Goal: Book appointment/travel/reservation

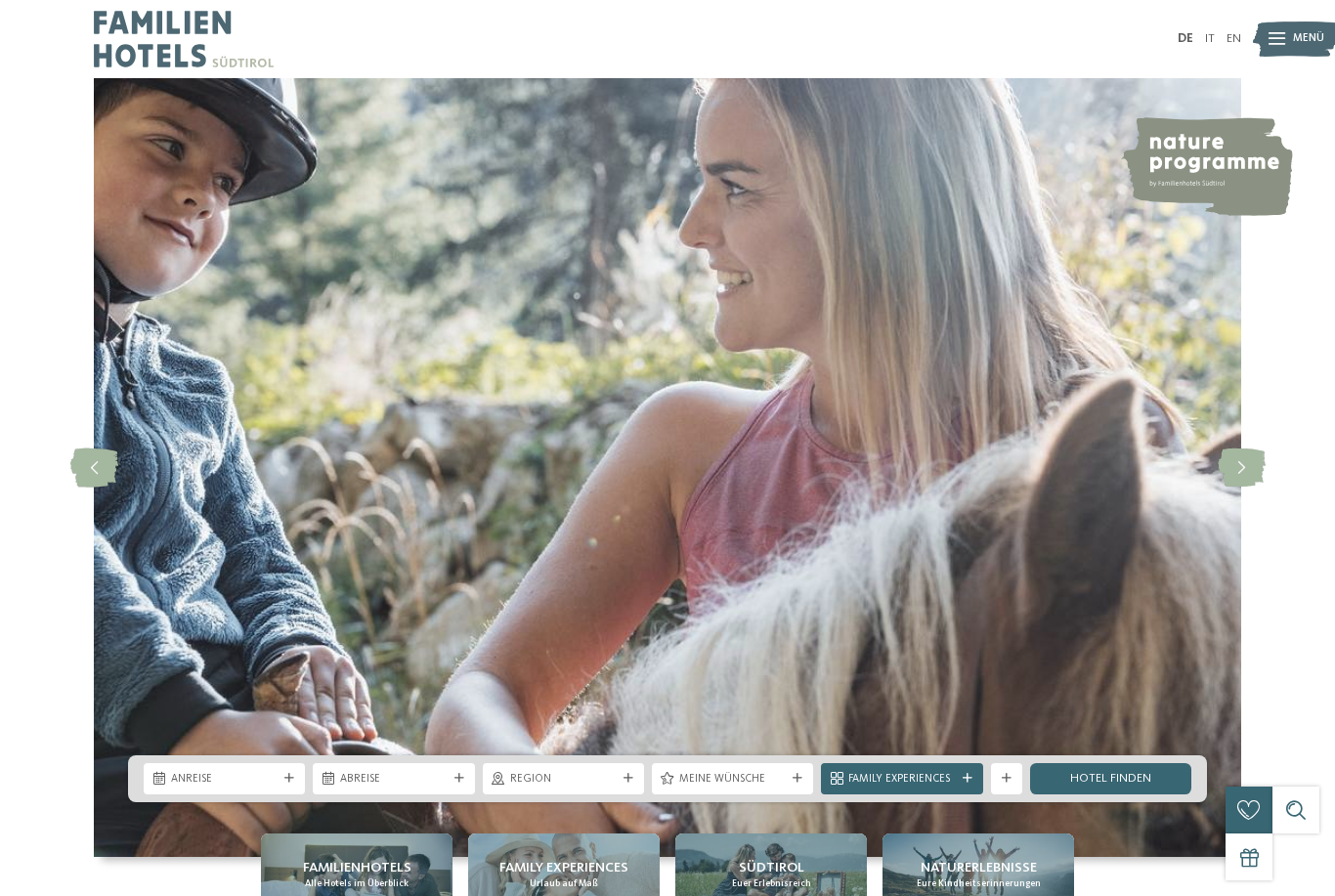
click at [1308, 40] on span "Menü" at bounding box center [1308, 39] width 31 height 16
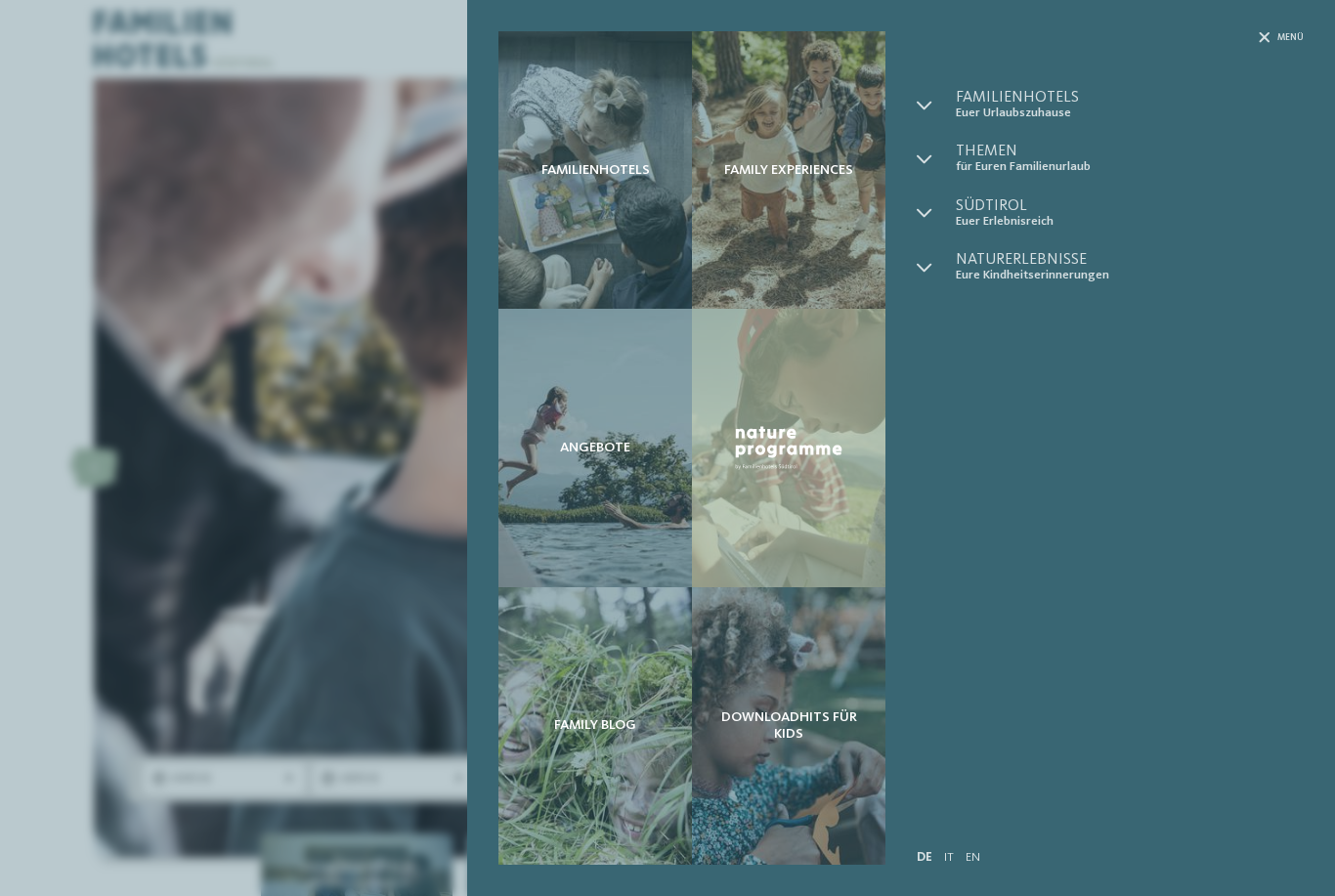
click at [619, 499] on div "Angebote" at bounding box center [594, 447] width 194 height 278
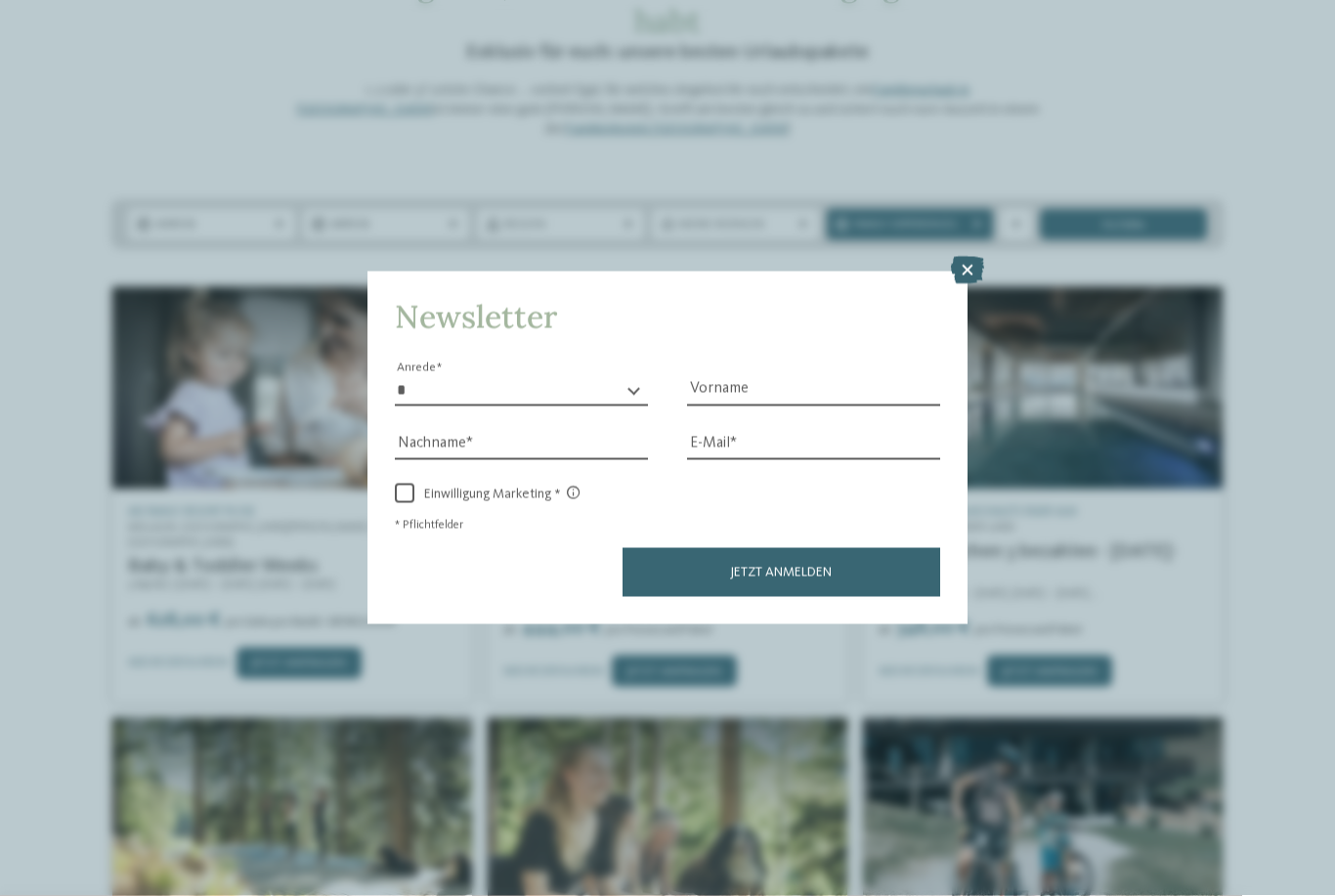
scroll to position [143, 0]
click at [973, 257] on icon at bounding box center [968, 271] width 33 height 28
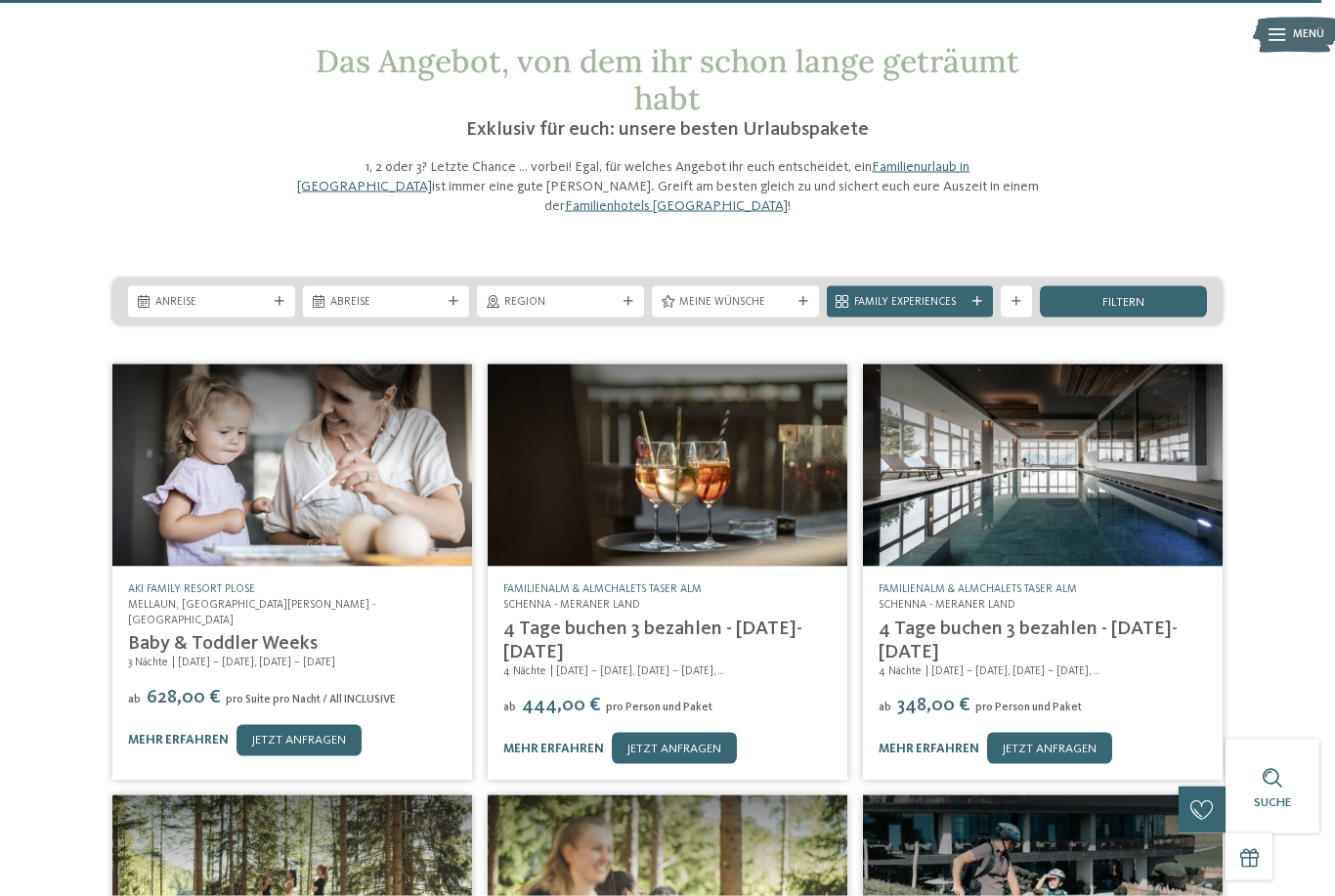
scroll to position [0, 0]
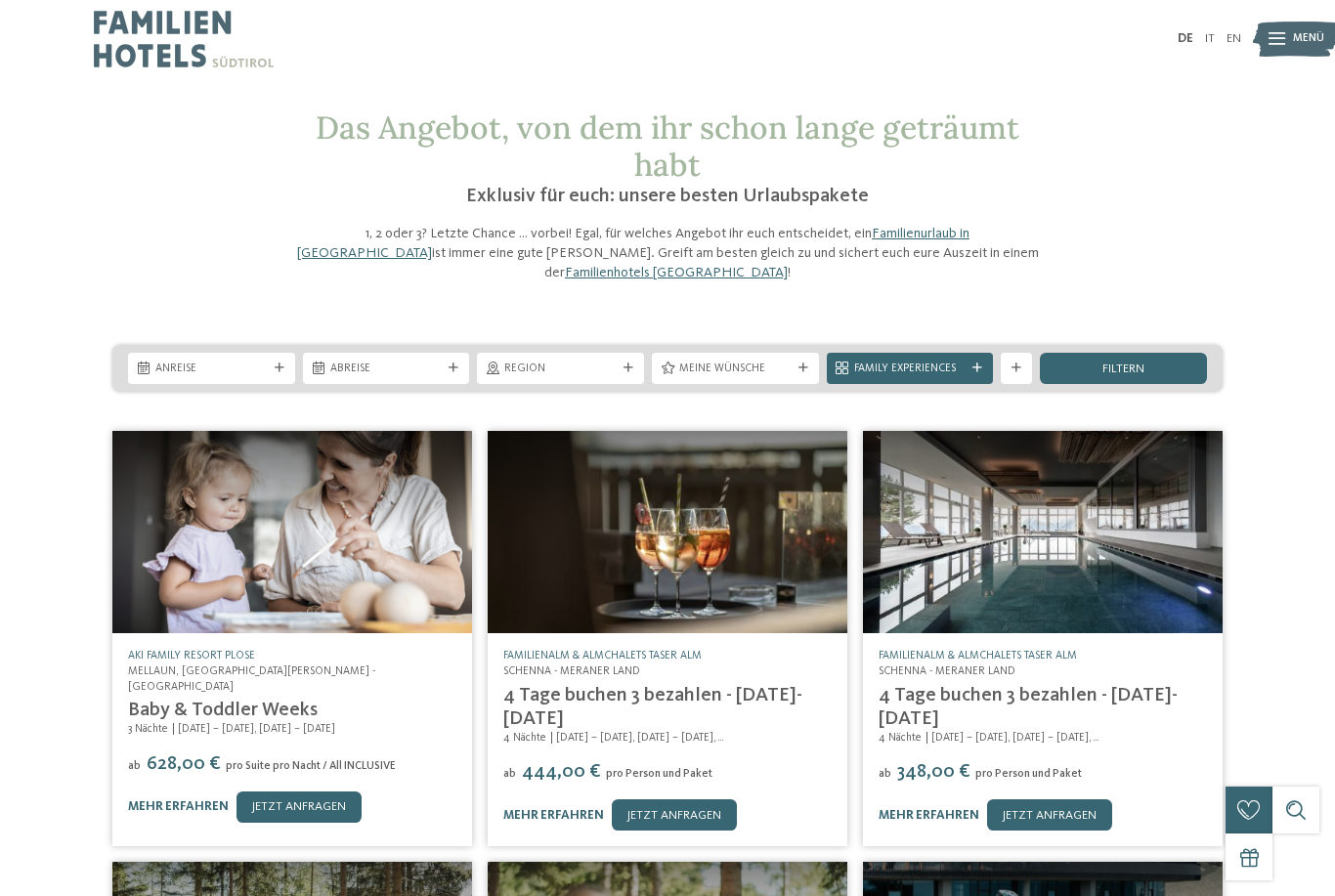
click at [765, 362] on span "Meine Wünsche" at bounding box center [736, 369] width 112 height 16
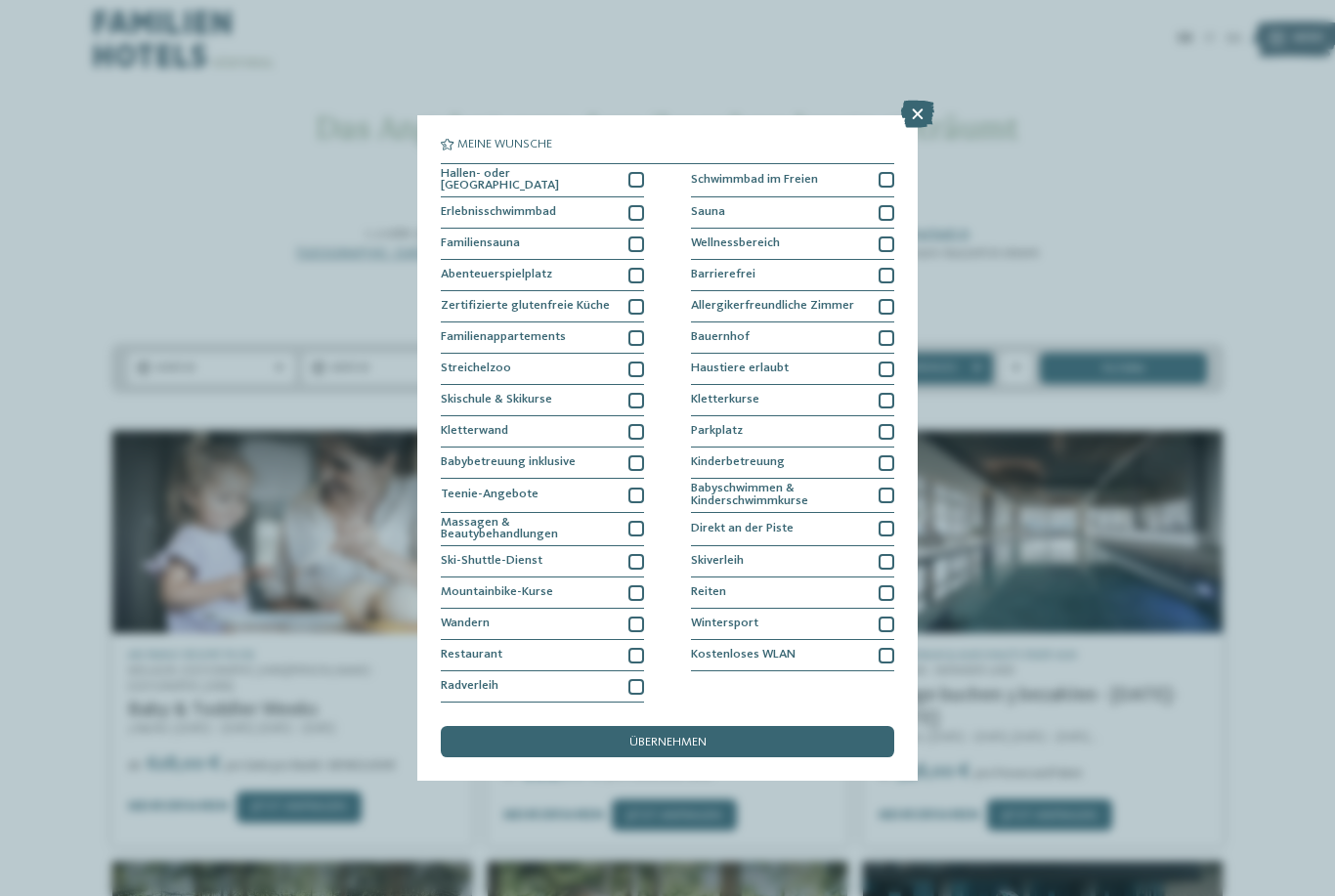
scroll to position [77, 0]
click at [892, 586] on div at bounding box center [887, 593] width 16 height 16
click at [868, 641] on div "Kostenloses WLAN" at bounding box center [793, 656] width 203 height 31
click at [640, 672] on div "Radverleih" at bounding box center [542, 688] width 203 height 31
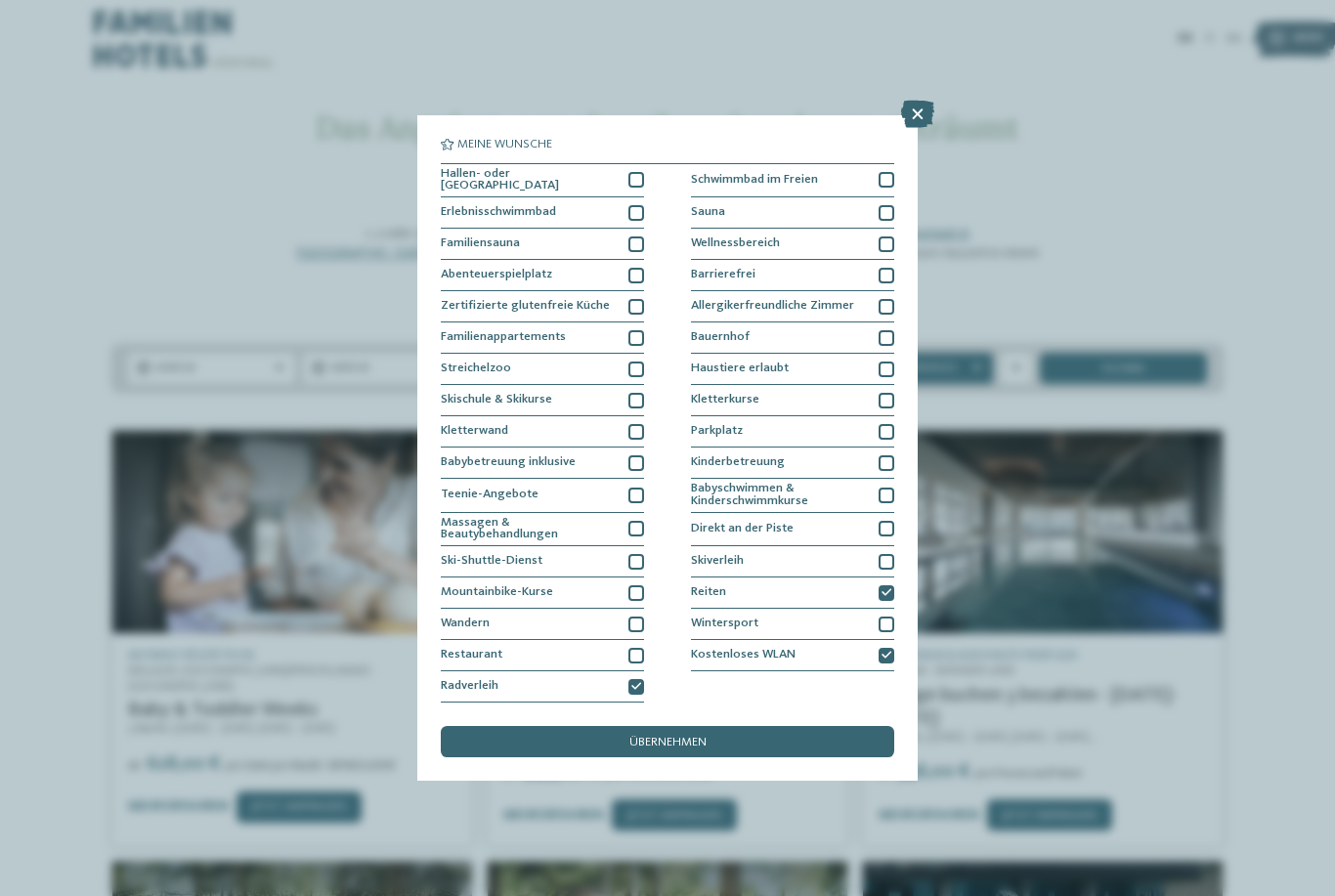
click at [888, 172] on div at bounding box center [887, 180] width 16 height 16
click at [642, 330] on div at bounding box center [637, 338] width 16 height 16
click at [756, 726] on div "übernehmen" at bounding box center [668, 742] width 454 height 31
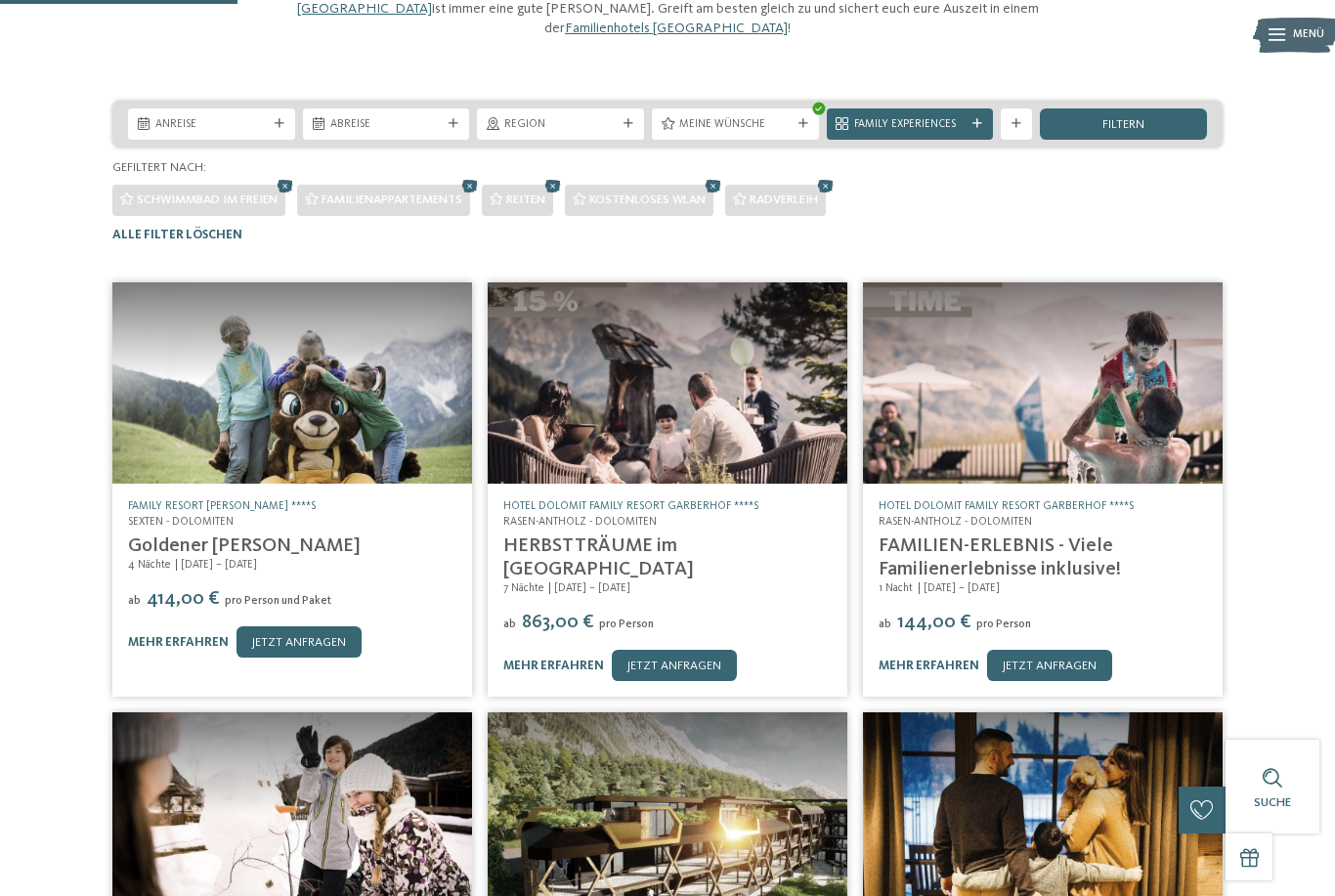
scroll to position [244, 0]
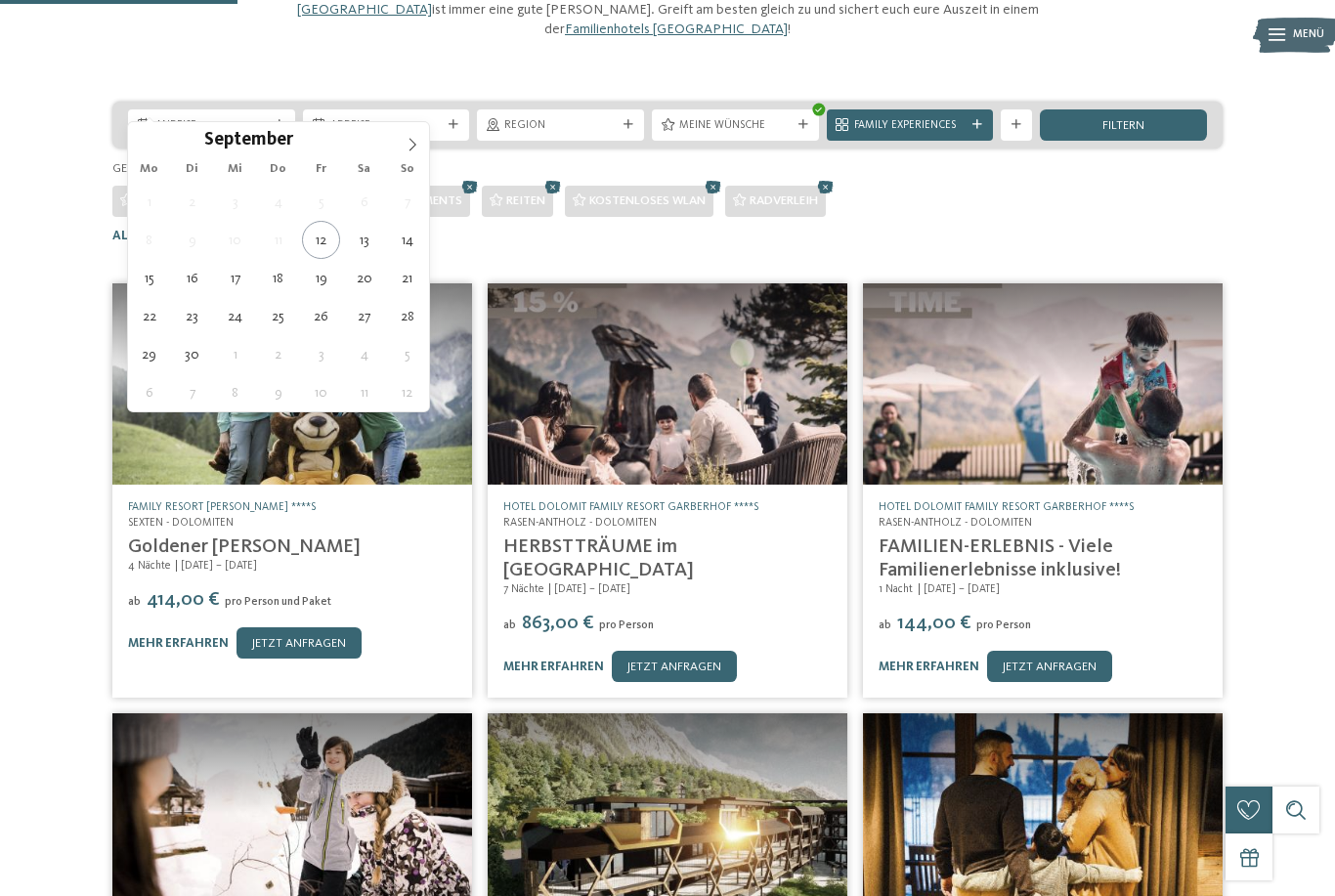
click at [419, 147] on span at bounding box center [413, 139] width 33 height 33
click at [419, 154] on span at bounding box center [413, 139] width 33 height 33
click at [416, 151] on icon at bounding box center [413, 144] width 14 height 14
click at [417, 152] on span at bounding box center [413, 139] width 33 height 33
type input "****"
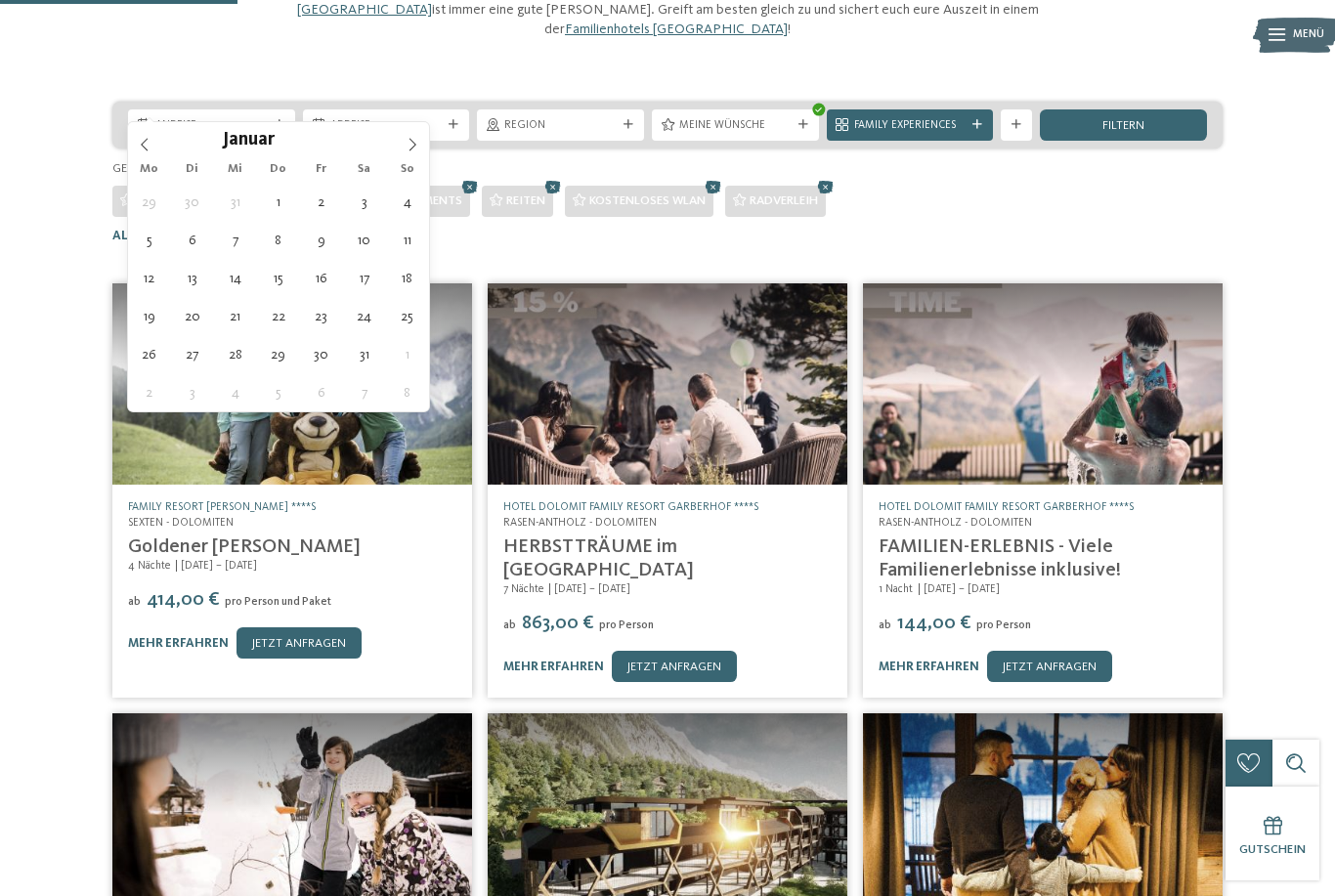
click at [419, 149] on span at bounding box center [413, 139] width 33 height 33
click at [418, 153] on span at bounding box center [413, 139] width 33 height 33
click at [417, 152] on span at bounding box center [413, 139] width 33 height 33
click at [412, 148] on icon at bounding box center [413, 144] width 14 height 14
click at [410, 147] on icon at bounding box center [413, 144] width 14 height 14
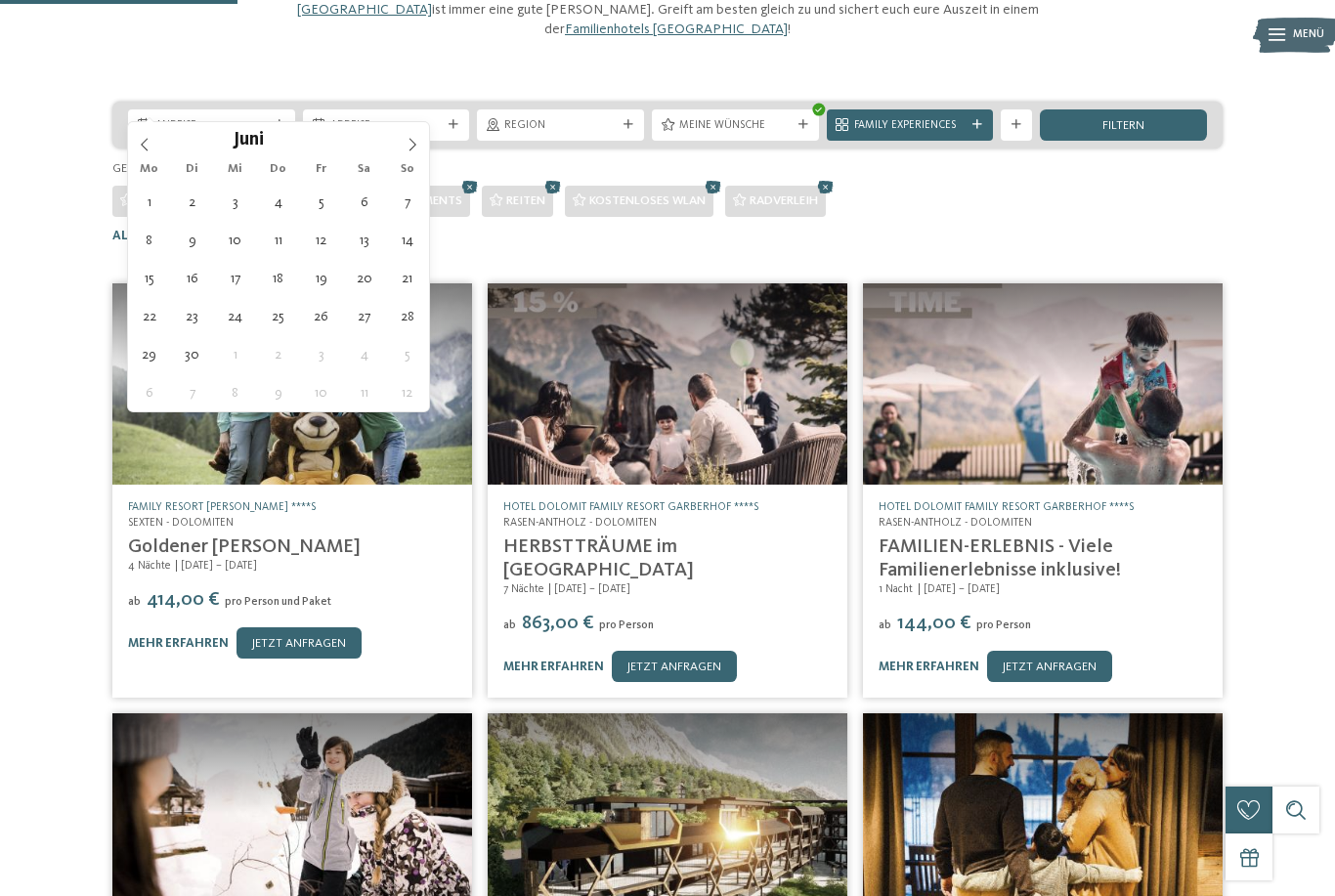
click at [412, 149] on icon at bounding box center [413, 143] width 7 height 13
type div "[DATE]"
type input "****"
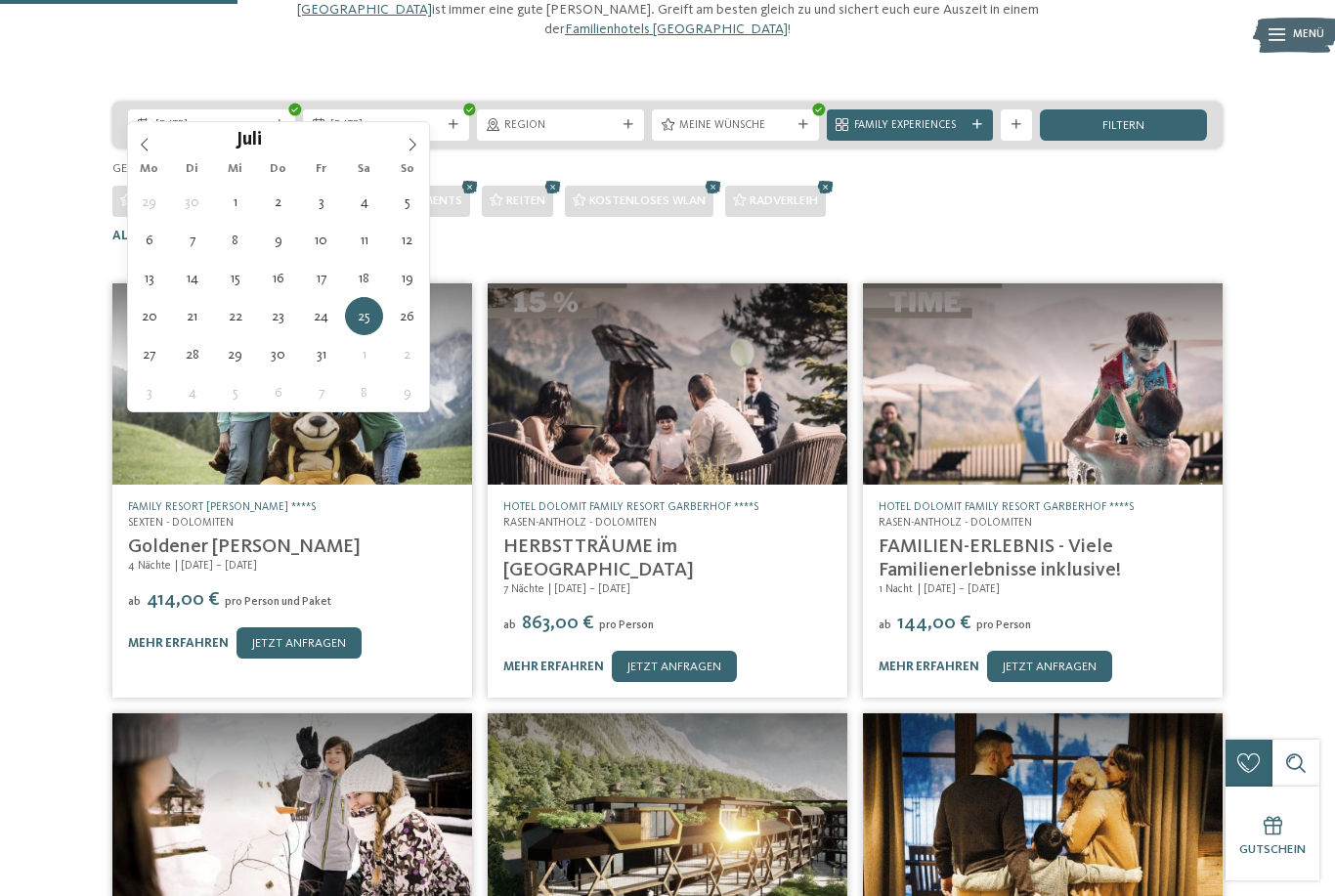
type div "[DATE]"
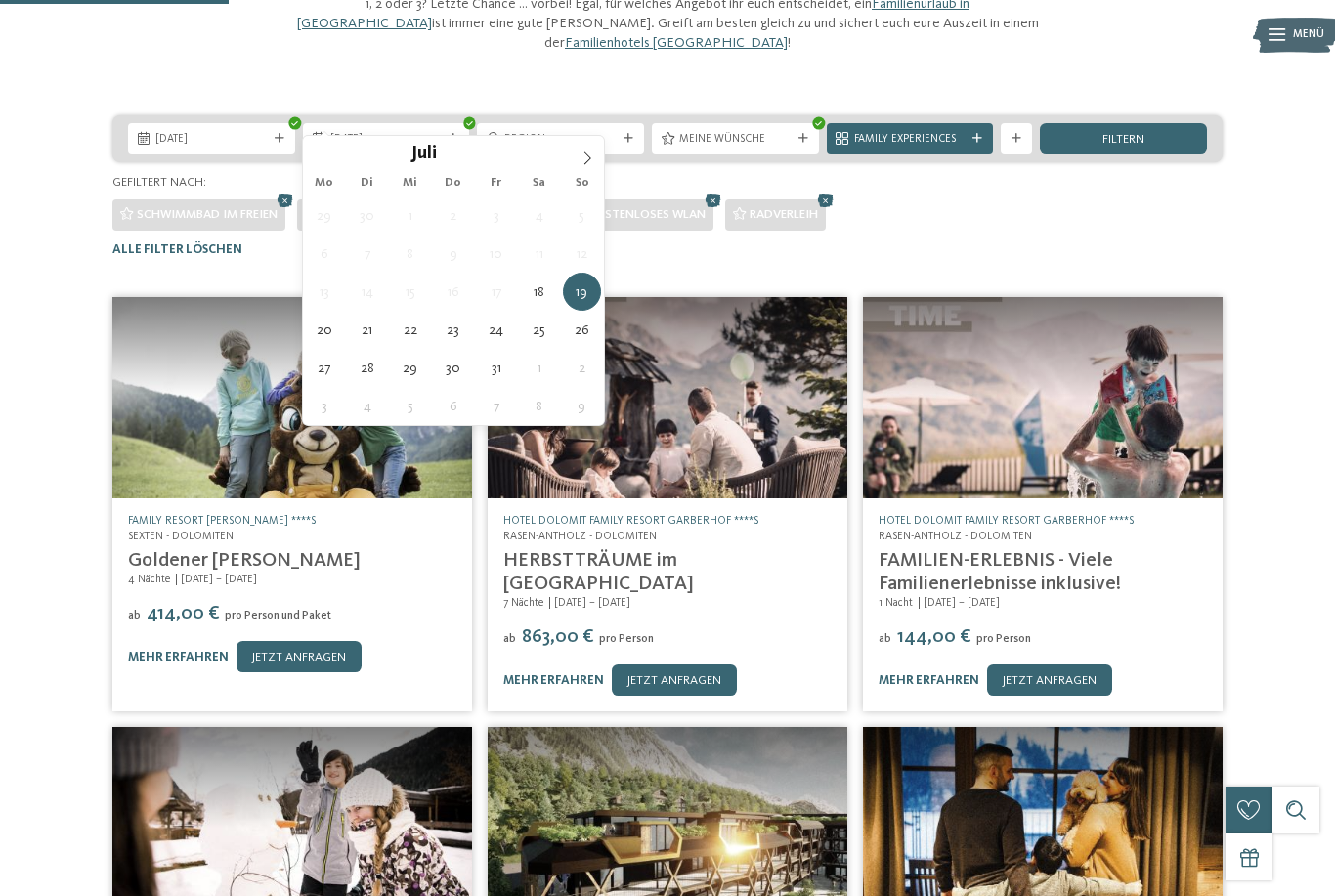
scroll to position [225, 0]
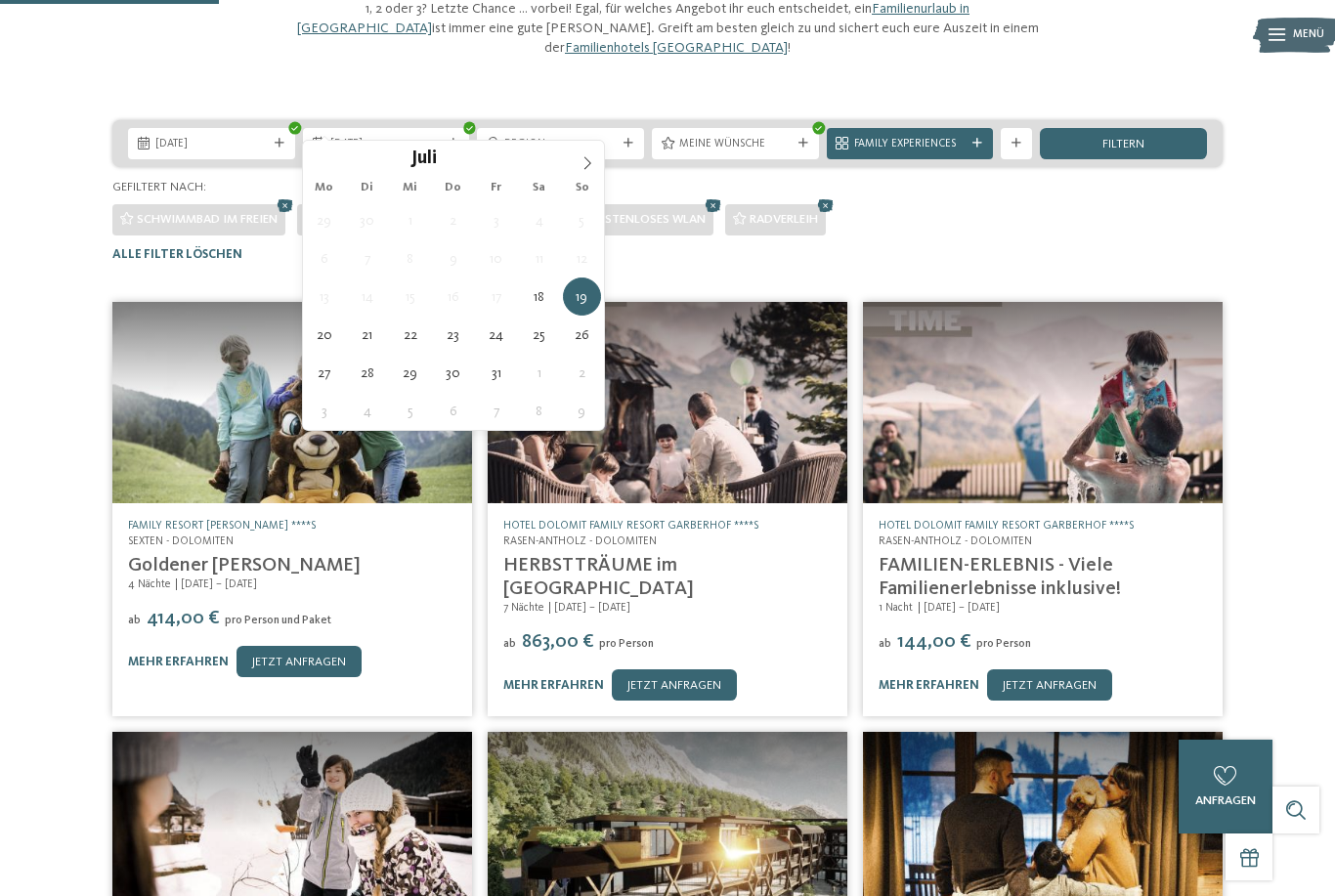
type div "[DATE]"
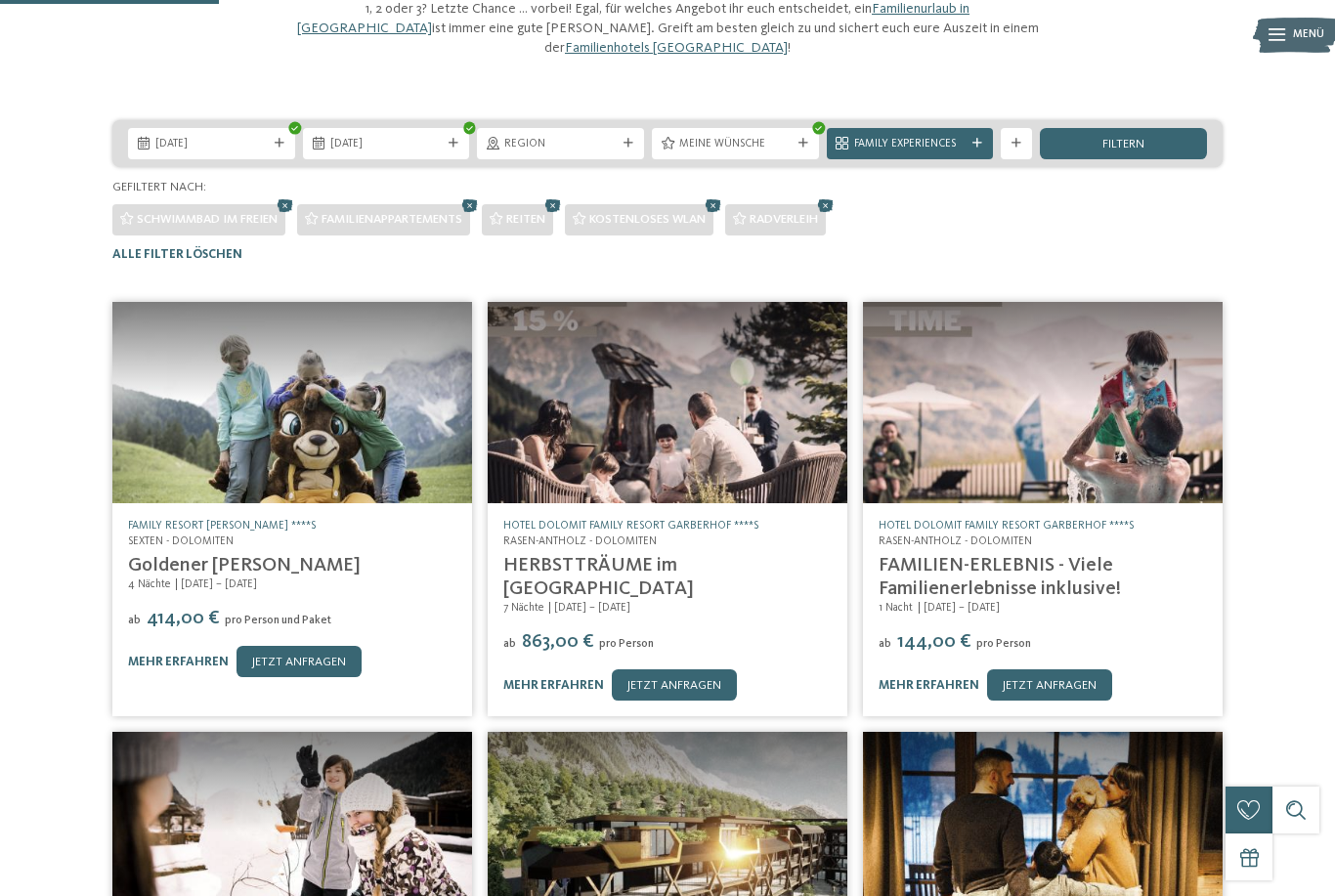
click at [1156, 128] on div "filtern" at bounding box center [1124, 143] width 167 height 31
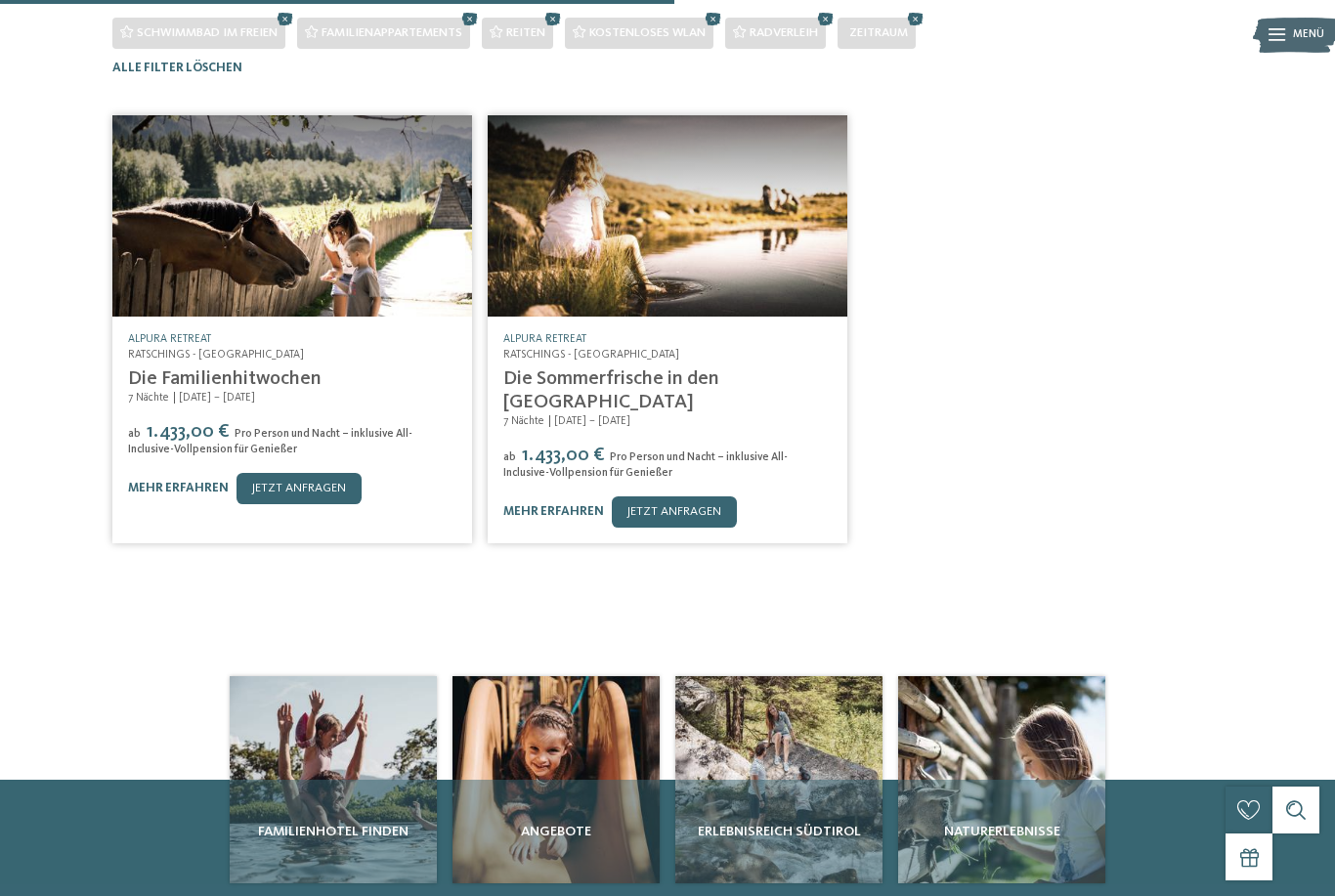
scroll to position [414, 0]
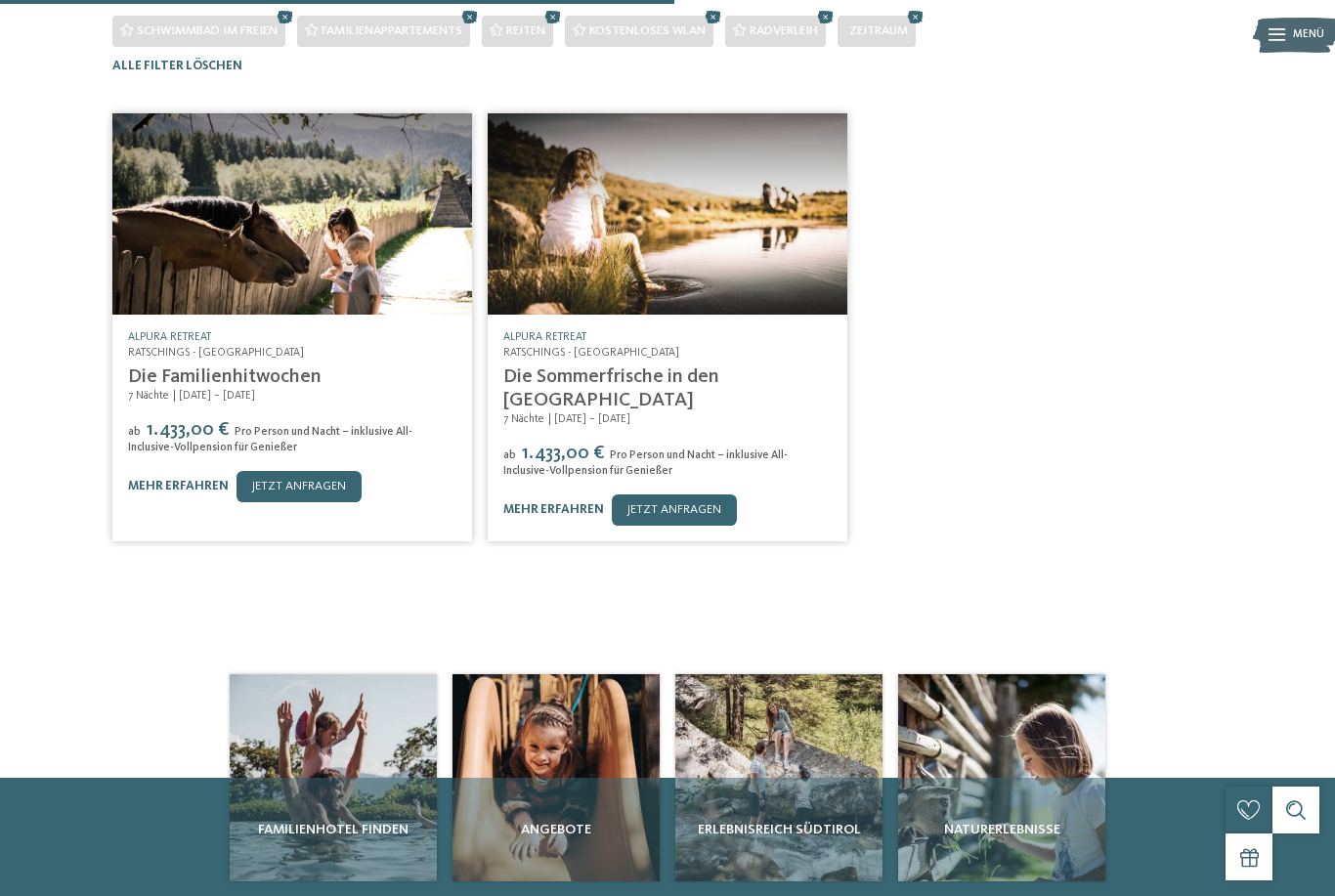
click at [395, 204] on img at bounding box center [292, 214] width 360 height 202
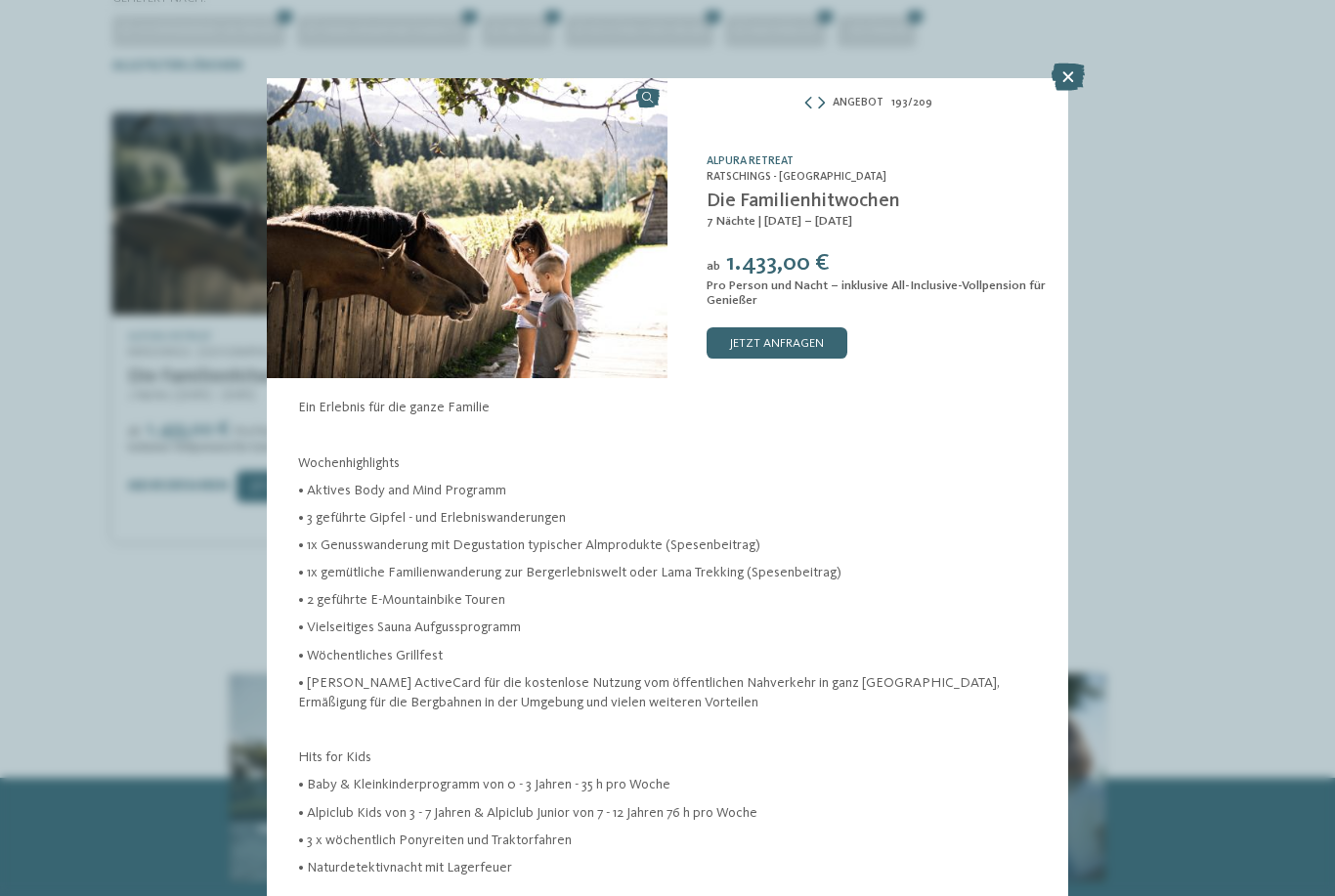
click at [1065, 84] on icon at bounding box center [1069, 78] width 33 height 28
